Goal: Information Seeking & Learning: Learn about a topic

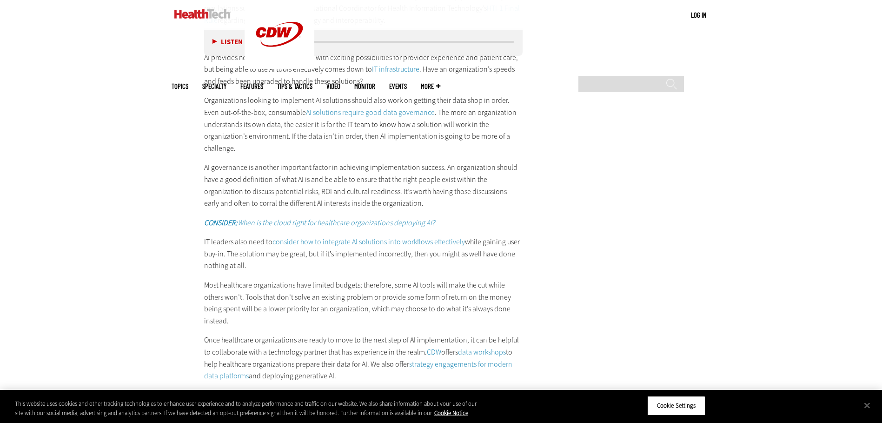
scroll to position [1813, 0]
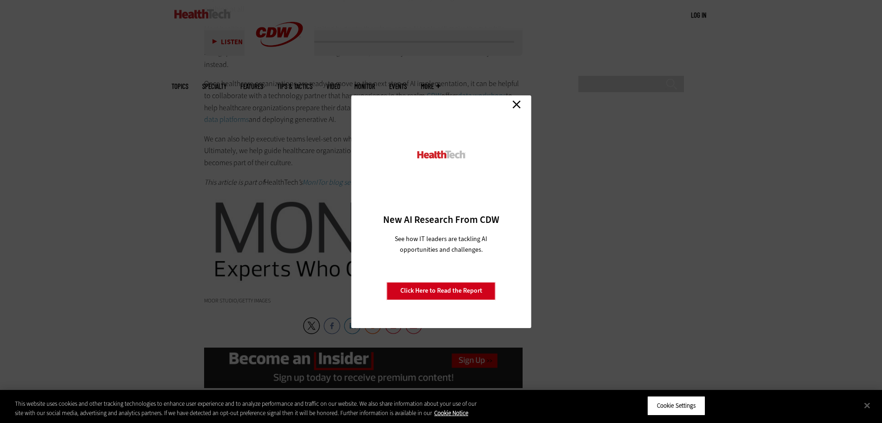
click at [518, 104] on link "Close" at bounding box center [516, 105] width 14 height 14
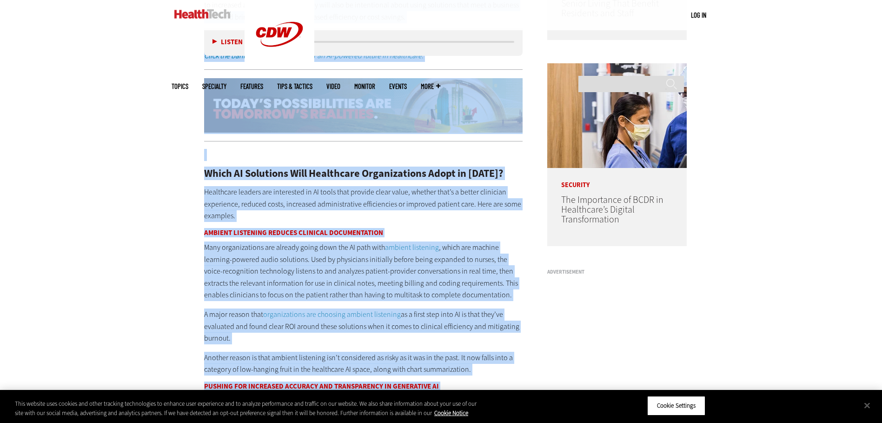
scroll to position [649, 0]
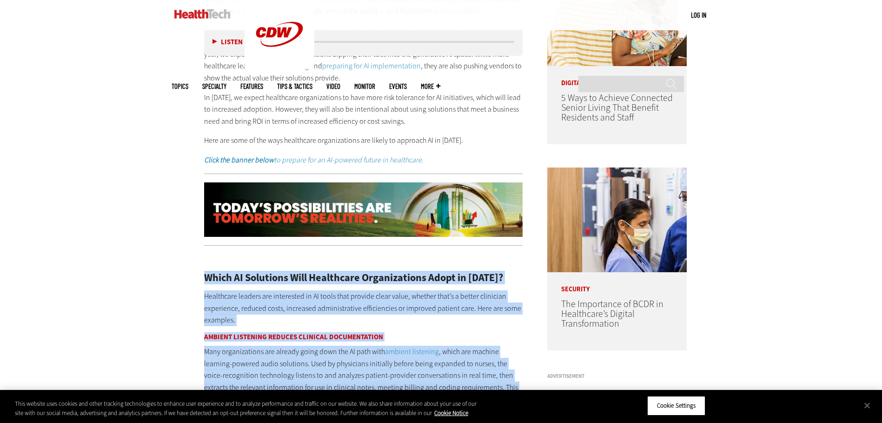
drag, startPoint x: 379, startPoint y: 262, endPoint x: 207, endPoint y: 279, distance: 172.8
drag, startPoint x: 207, startPoint y: 279, endPoint x: 310, endPoint y: 278, distance: 103.2
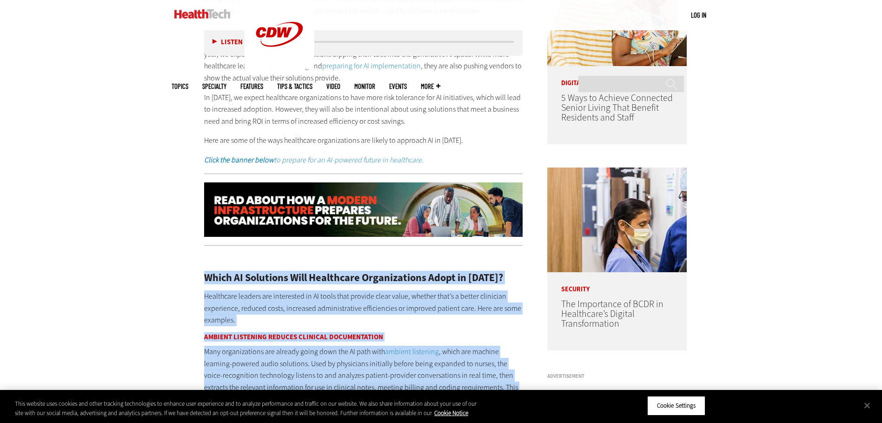
copy div "Lorem IP Dolorsita Cons Adipiscing Elitseddoeius Tempo in 1686? Utlaboreet dolo…"
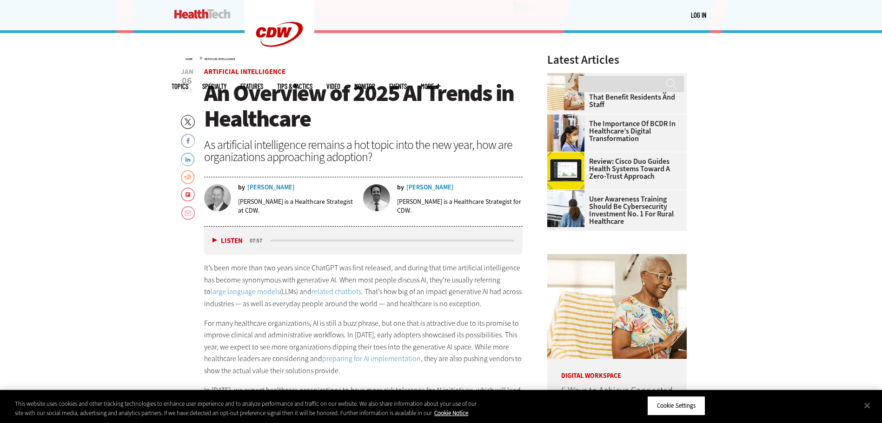
scroll to position [370, 0]
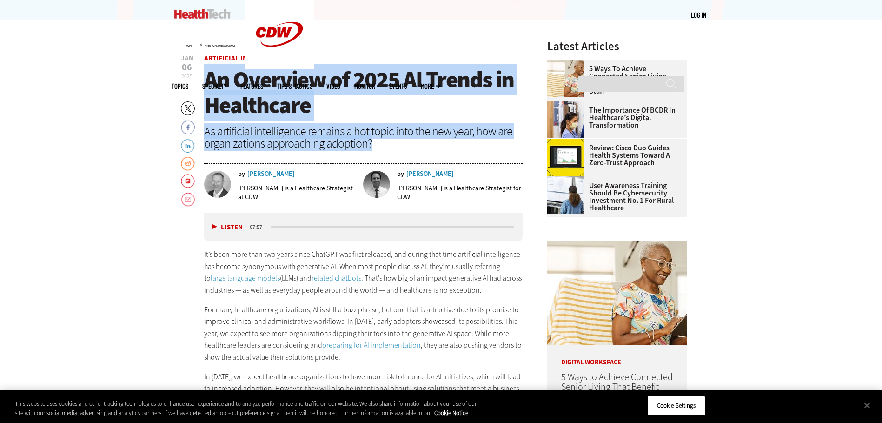
drag, startPoint x: 207, startPoint y: 76, endPoint x: 381, endPoint y: 147, distance: 187.2
click at [381, 147] on header "[DATE] Twitter Facebook LinkedIn Reddit Flipboard Email Artificial Intelligence…" at bounding box center [363, 134] width 319 height 158
copy header "An Overview of 2025 AI Trends in Healthcare As artificial intelligence remains …"
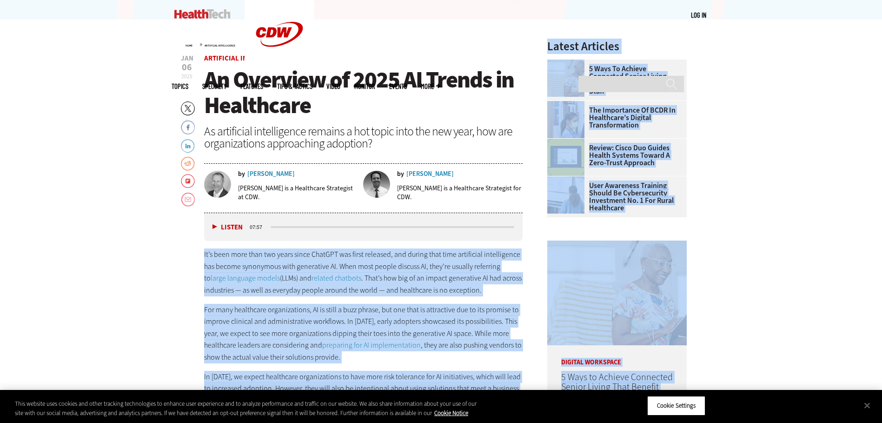
scroll to position [444, 0]
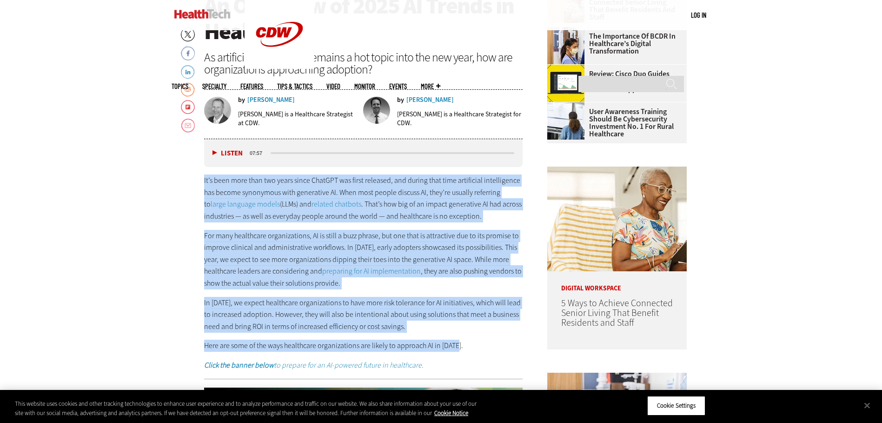
drag, startPoint x: 198, startPoint y: 254, endPoint x: 466, endPoint y: 346, distance: 282.7
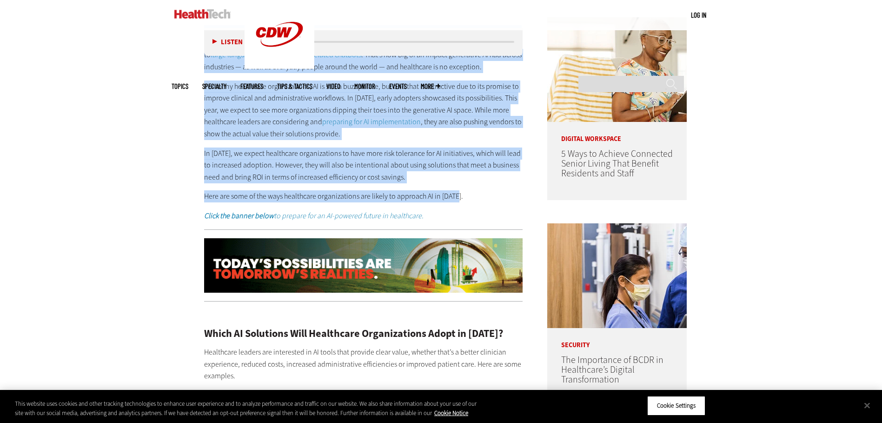
scroll to position [630, 0]
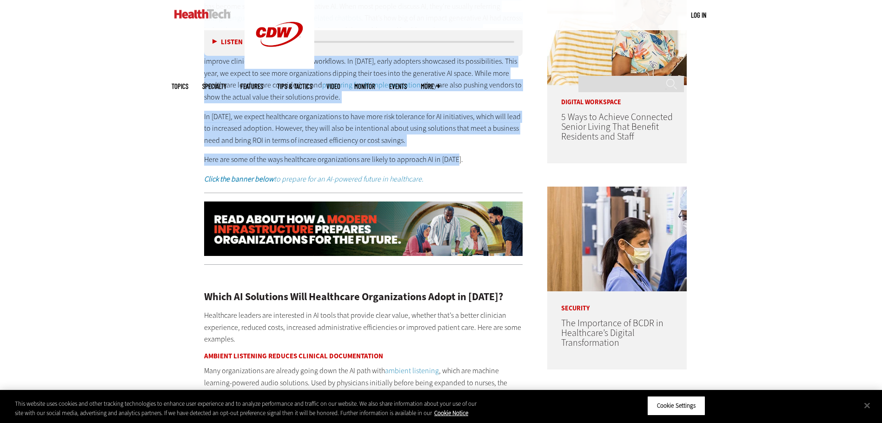
copy div "Lo’i dolo sita cons adi elits doeiu TempORI utl etdol magnaali, eni admini veni…"
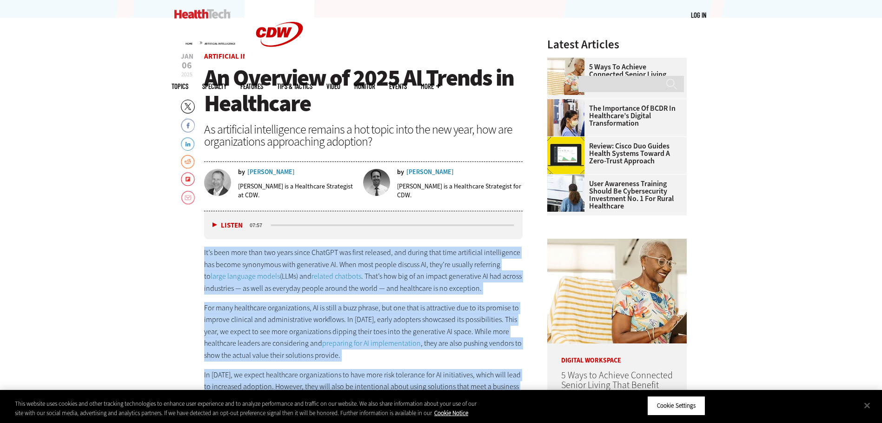
scroll to position [212, 0]
